Goal: Share content: Share content

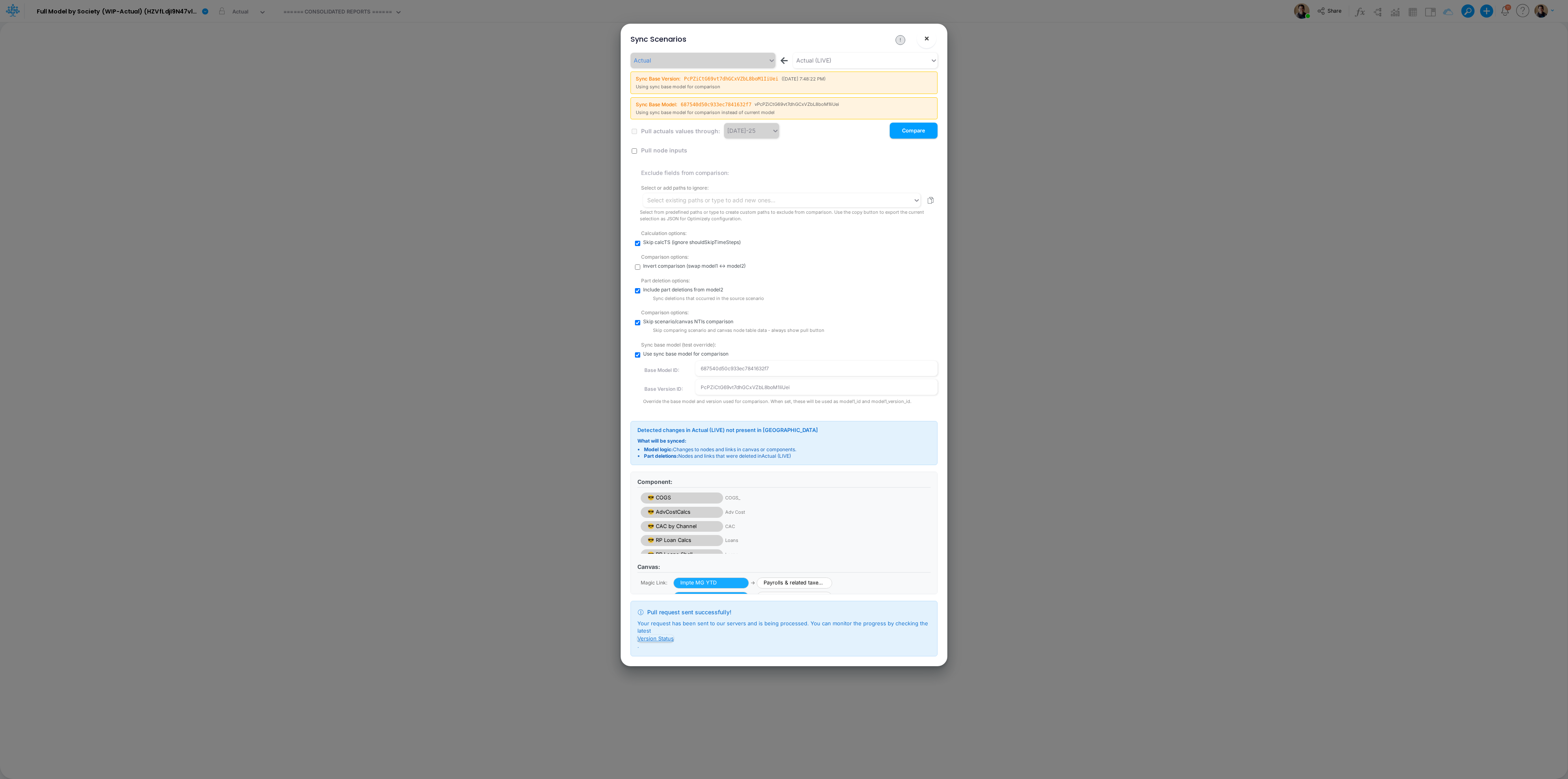
click at [926, 34] on span "×" at bounding box center [926, 38] width 5 height 10
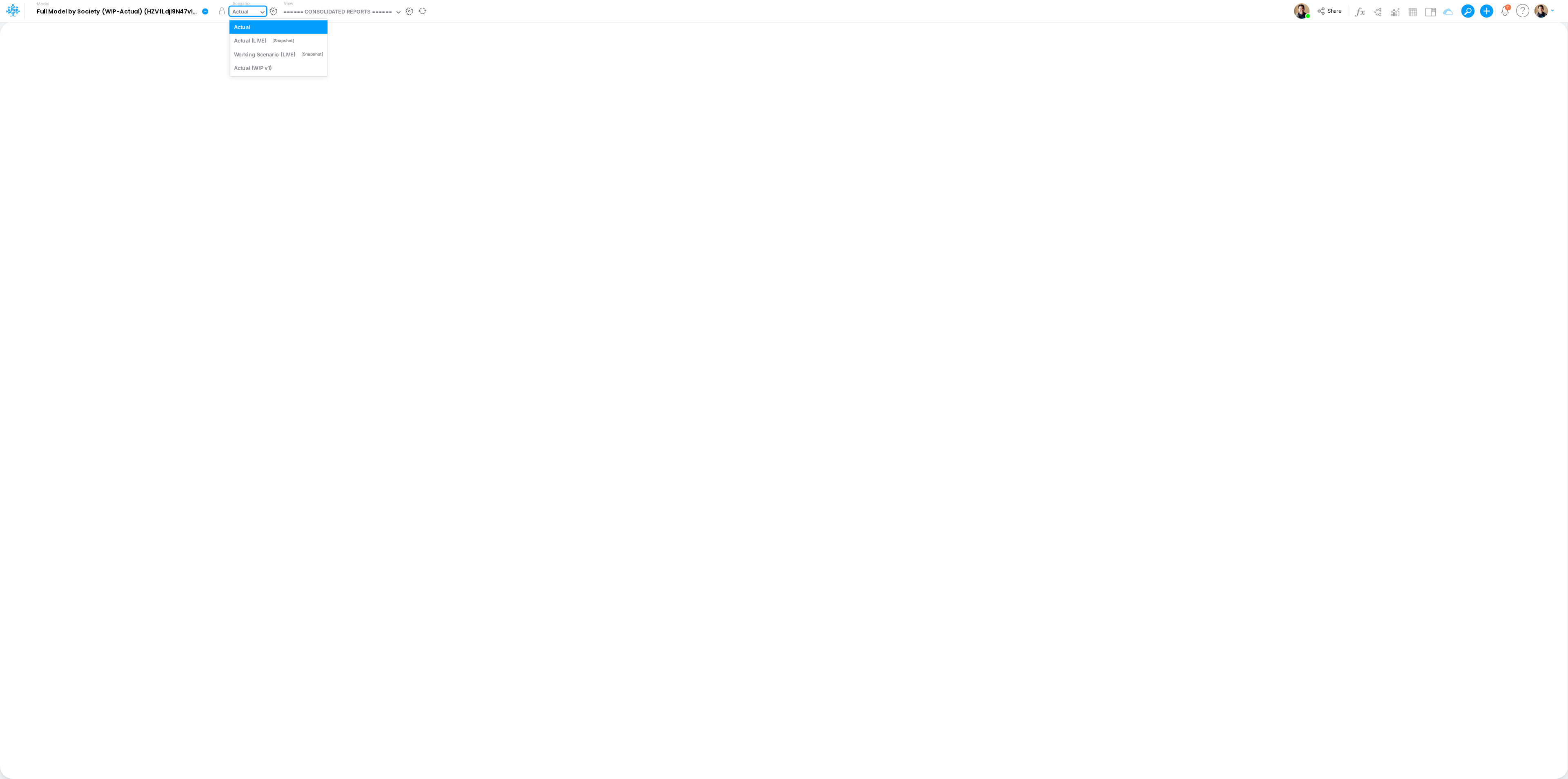
click at [237, 12] on div "Actual" at bounding box center [240, 12] width 16 height 9
click at [208, 10] on icon at bounding box center [205, 11] width 6 height 6
click at [244, 83] on button "View model info" at bounding box center [247, 85] width 88 height 13
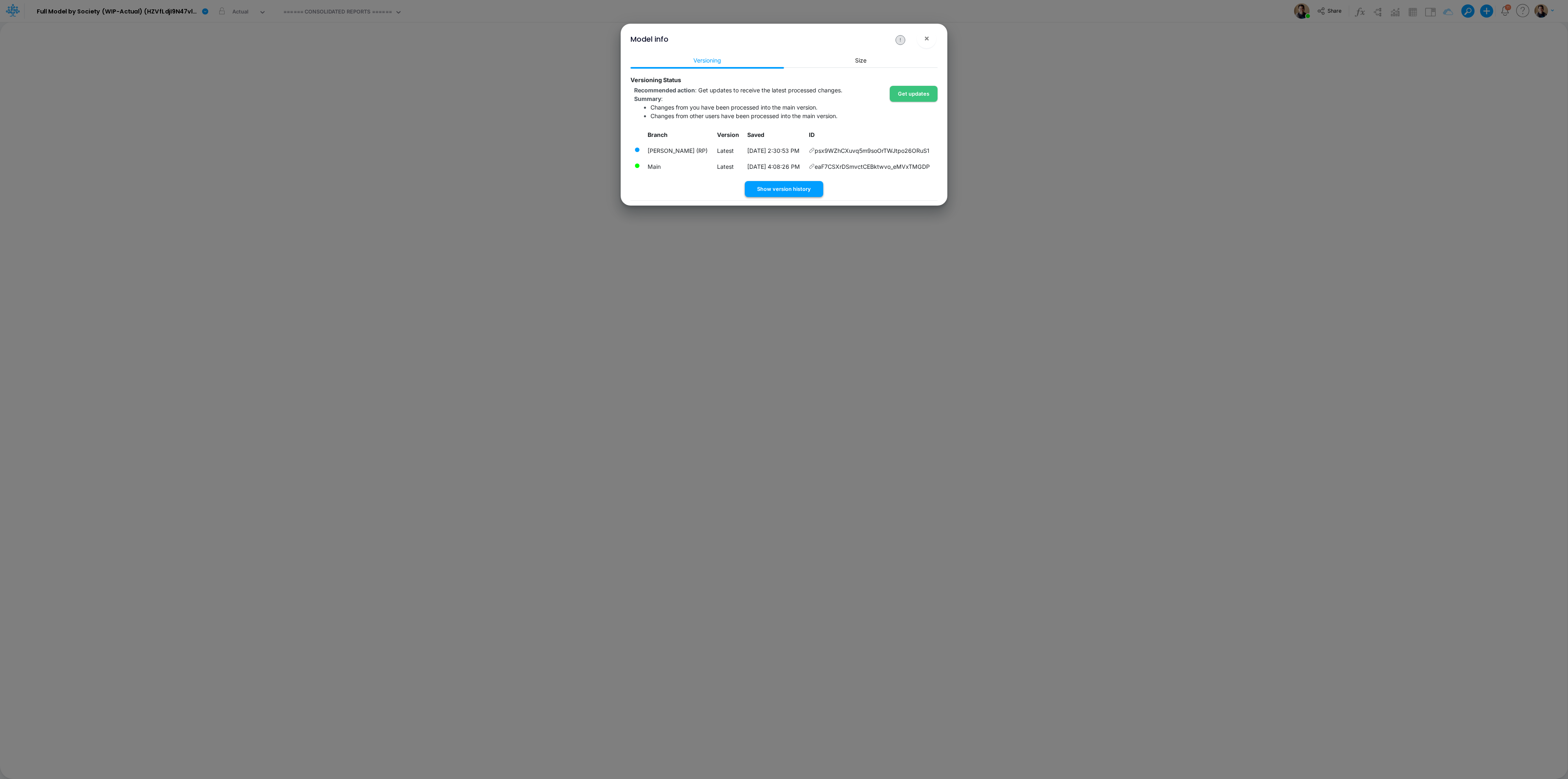
click at [779, 187] on button "Show version history" at bounding box center [784, 189] width 79 height 16
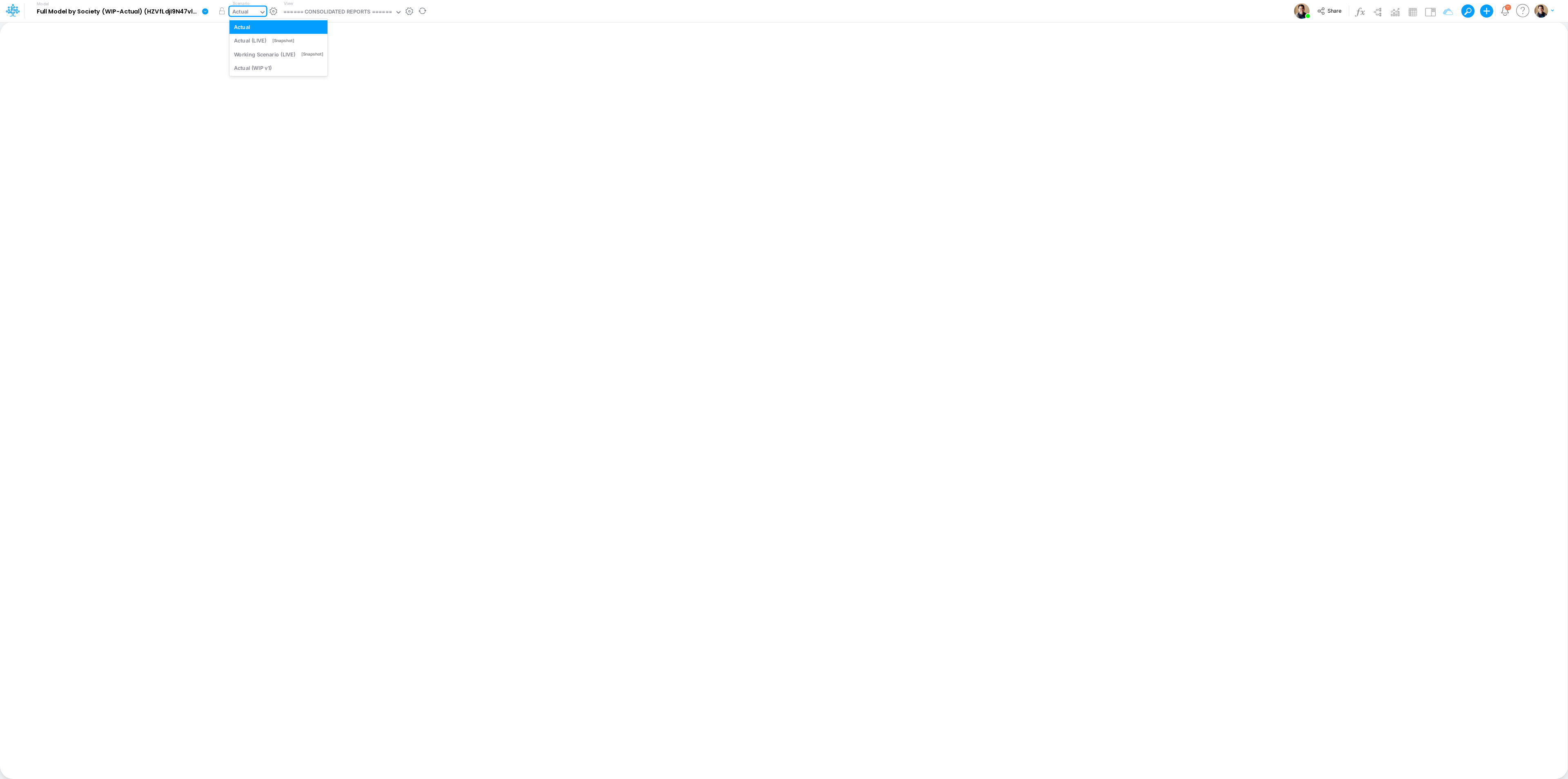
click at [247, 14] on div "Actual" at bounding box center [240, 12] width 16 height 9
click at [263, 14] on icon at bounding box center [262, 12] width 7 height 7
click at [244, 5] on label "Scenario" at bounding box center [241, 4] width 17 height 6
click at [247, 9] on div "Actual" at bounding box center [240, 12] width 16 height 9
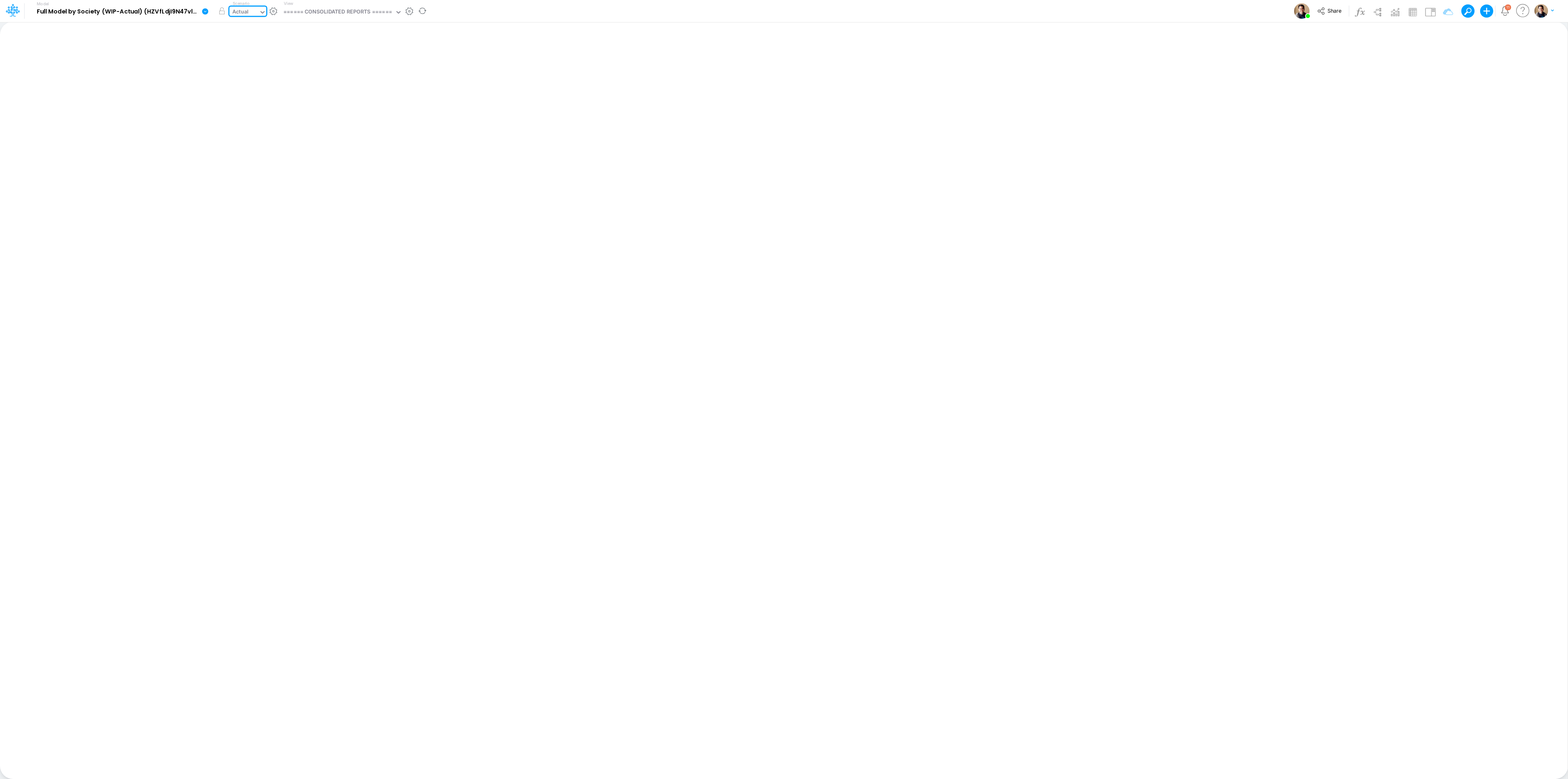
click at [247, 9] on div "Actual" at bounding box center [240, 12] width 16 height 9
click at [343, 12] on div "====== CONSOLIDATED REPORTS ======" at bounding box center [338, 12] width 108 height 9
click at [237, 7] on div "Actual" at bounding box center [244, 13] width 29 height 12
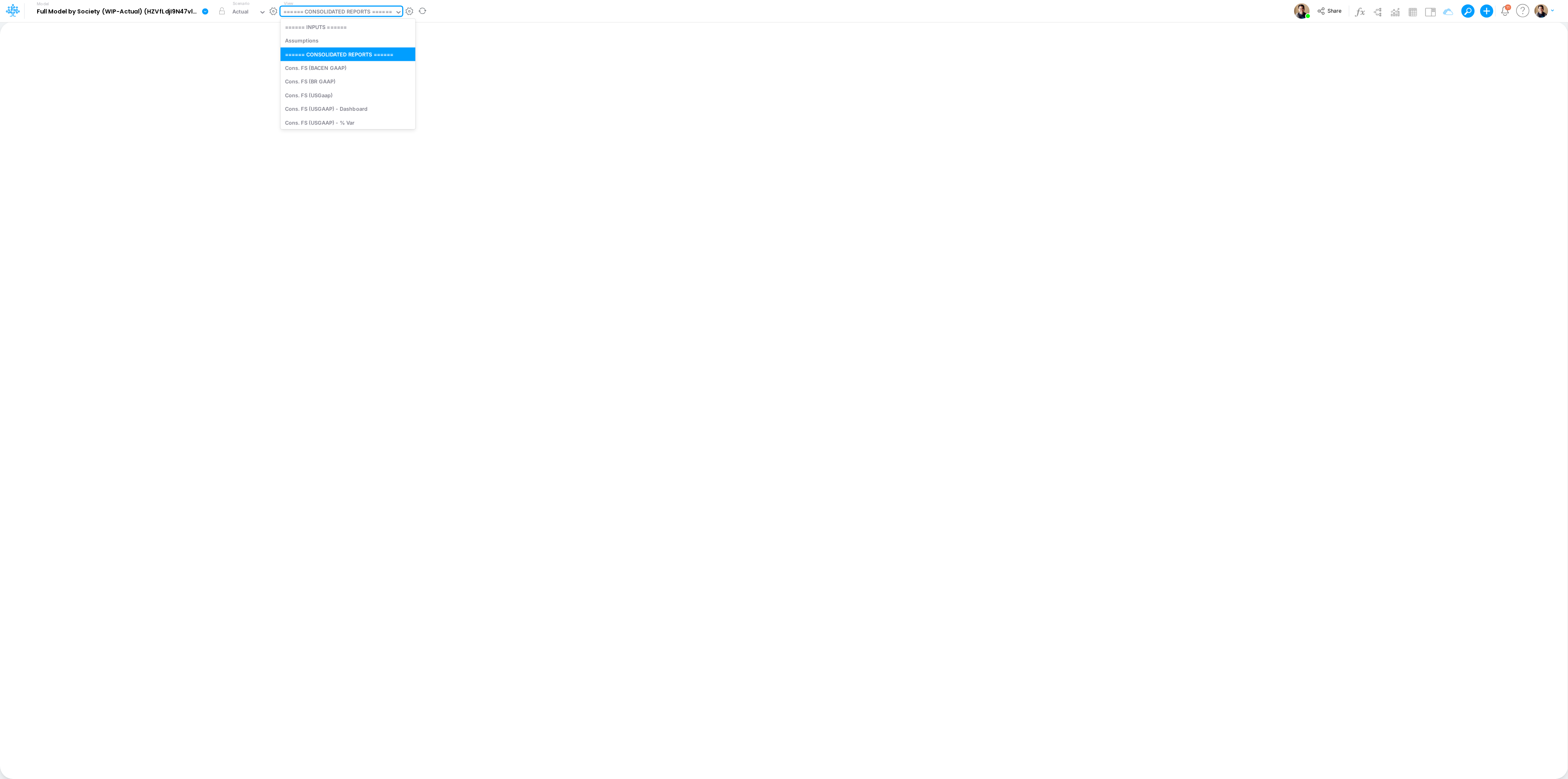
click at [356, 9] on div "====== CONSOLIDATED REPORTS ======" at bounding box center [338, 12] width 108 height 9
click at [246, 7] on div "Actual" at bounding box center [244, 13] width 29 height 12
click at [1328, 8] on span "Share" at bounding box center [1334, 10] width 14 height 6
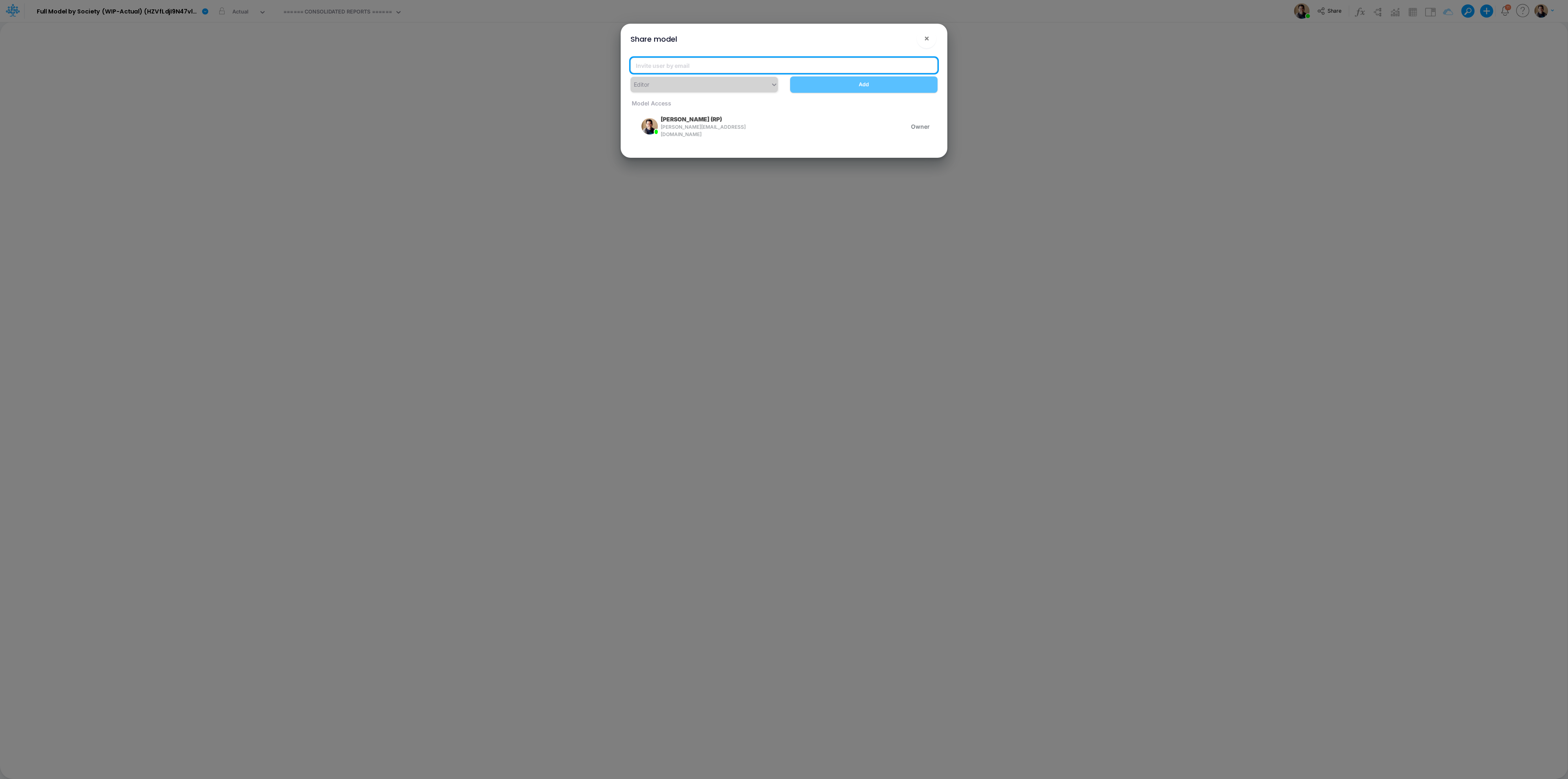
click at [738, 67] on input "email" at bounding box center [784, 65] width 307 height 15
type input "[PERSON_NAME][EMAIL_ADDRESS][PERSON_NAME][DOMAIN_NAME]"
click at [793, 50] on div "Share model ! ×" at bounding box center [784, 37] width 320 height 27
click at [858, 82] on button "Add" at bounding box center [864, 84] width 147 height 16
click at [927, 37] on span "×" at bounding box center [926, 38] width 5 height 10
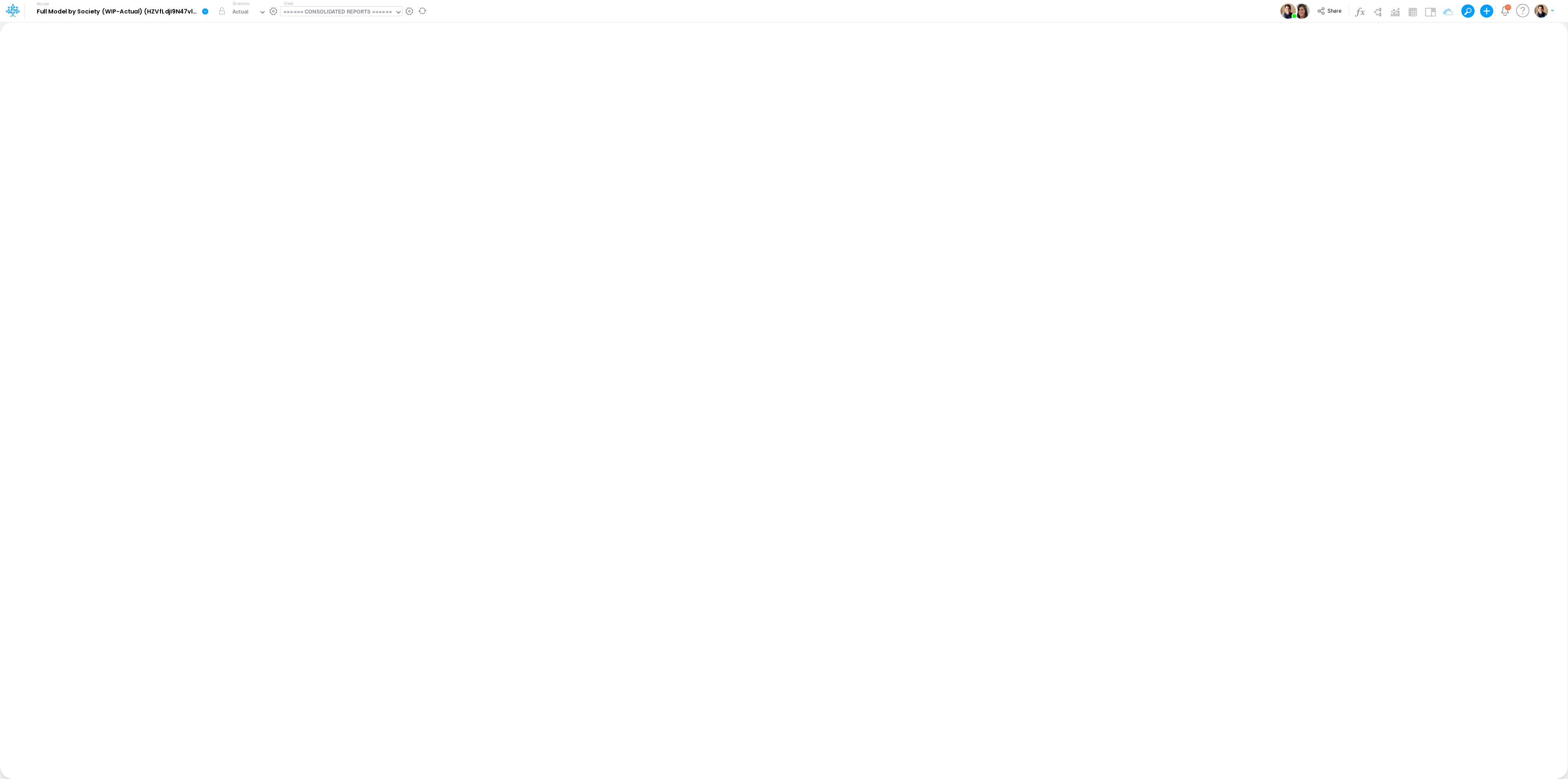
click at [327, 8] on div "====== CONSOLIDATED REPORTS ======" at bounding box center [338, 12] width 108 height 9
type input "ip"
click at [330, 40] on div "FS (01BR - IP)" at bounding box center [335, 41] width 110 height 13
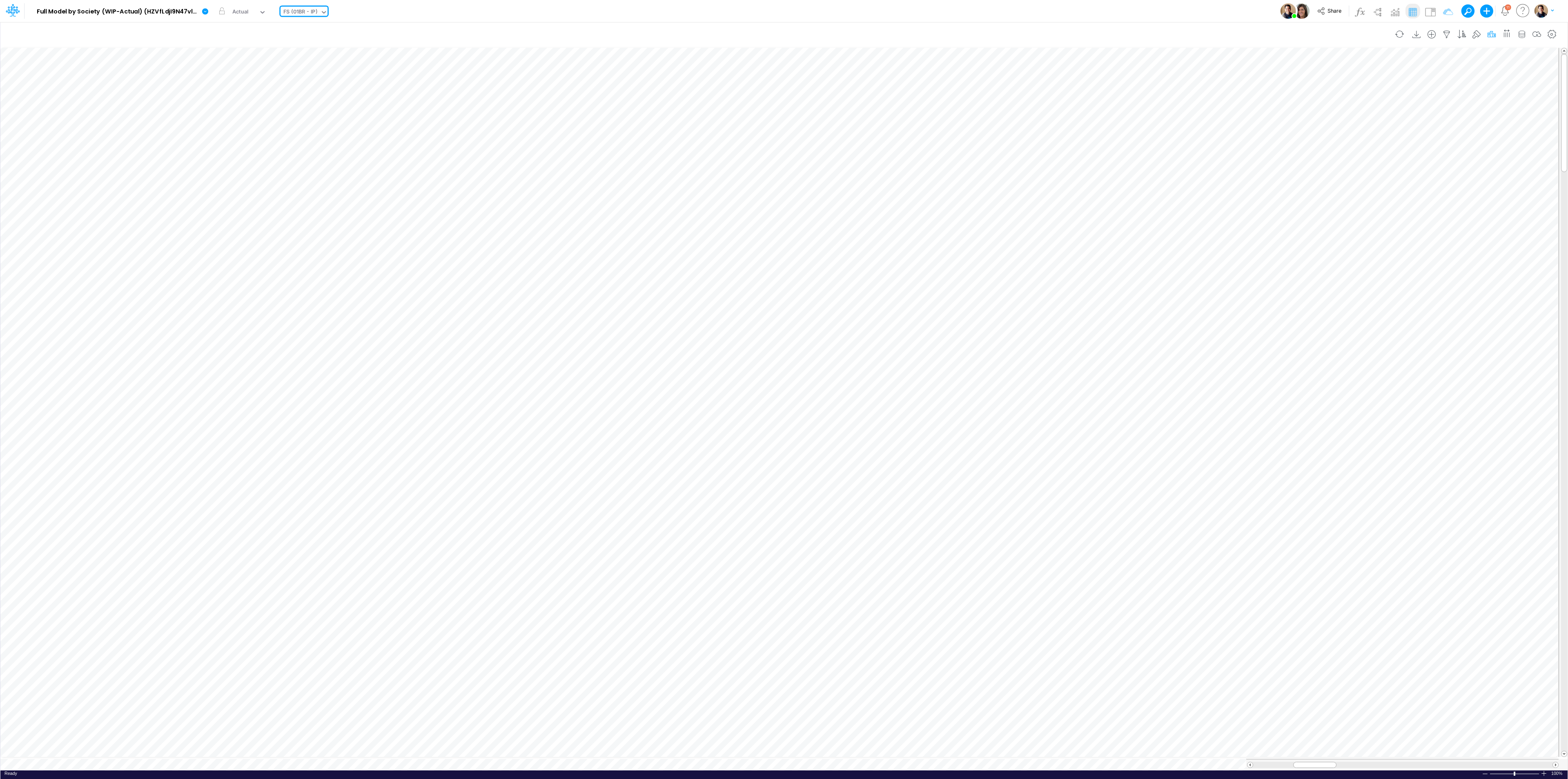
click at [1489, 34] on icon "button" at bounding box center [1491, 35] width 12 height 9
click at [1365, 183] on icon "button" at bounding box center [1364, 184] width 5 height 5
click at [1284, 191] on div "Type to search..." at bounding box center [1275, 188] width 45 height 9
click at [1286, 220] on div "Actual (LIVE)" at bounding box center [1293, 224] width 90 height 15
click at [1320, 93] on label "Value" at bounding box center [1327, 89] width 15 height 9
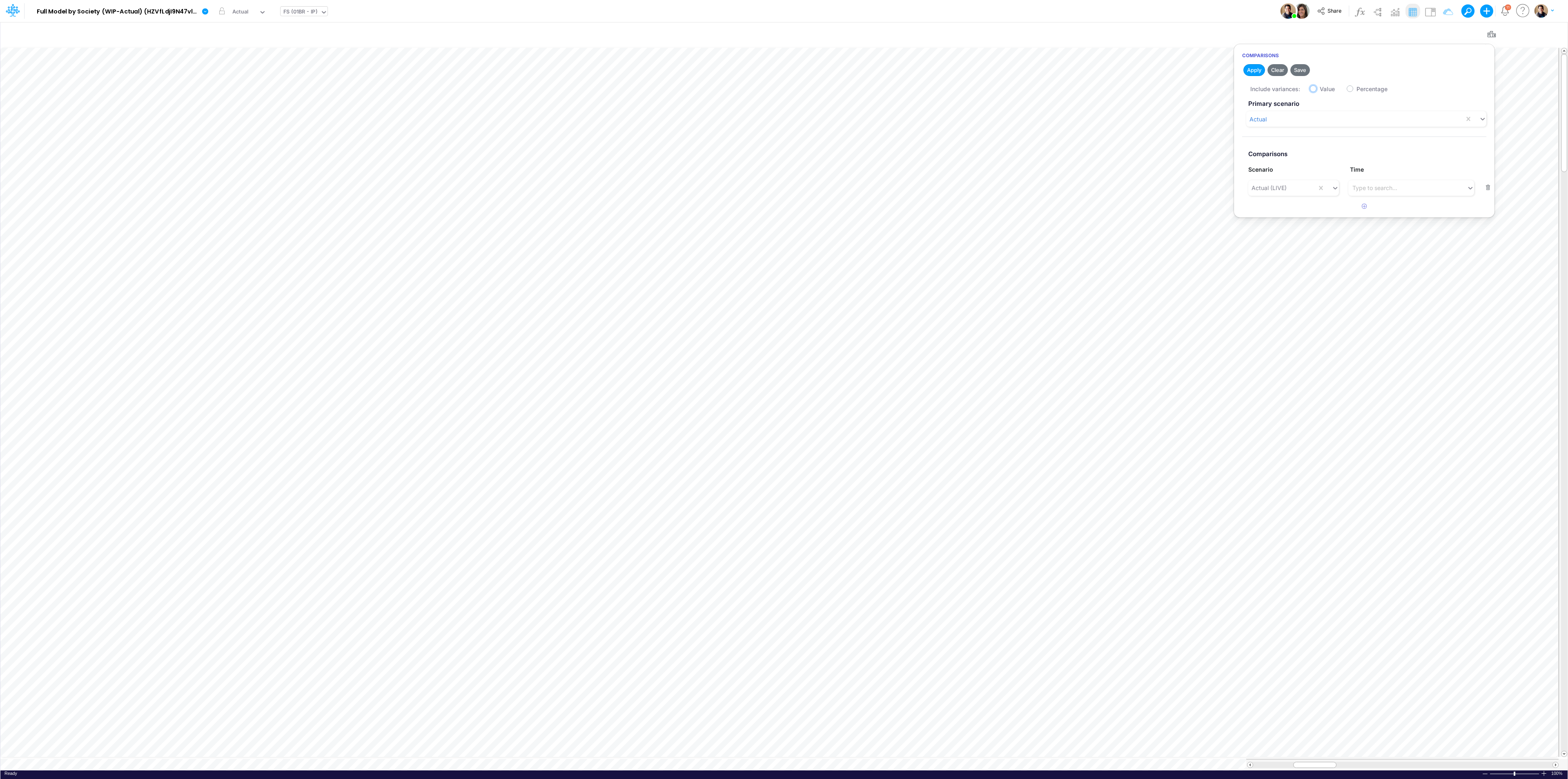
click at [1320, 90] on input "Value" at bounding box center [1322, 86] width 5 height 5
checkbox input "true"
click at [1253, 69] on button "Apply" at bounding box center [1255, 69] width 22 height 12
